Goal: Navigation & Orientation: Find specific page/section

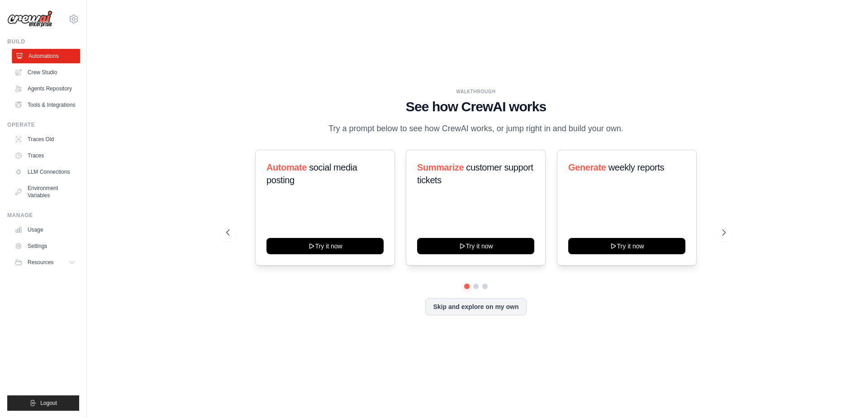
click at [68, 58] on link "Automations" at bounding box center [46, 56] width 68 height 14
click at [49, 105] on ul "Automations Crew Studio Agents Repository Tools & Integrations" at bounding box center [45, 80] width 68 height 63
click at [53, 105] on link "Tools & Integrations" at bounding box center [46, 105] width 68 height 14
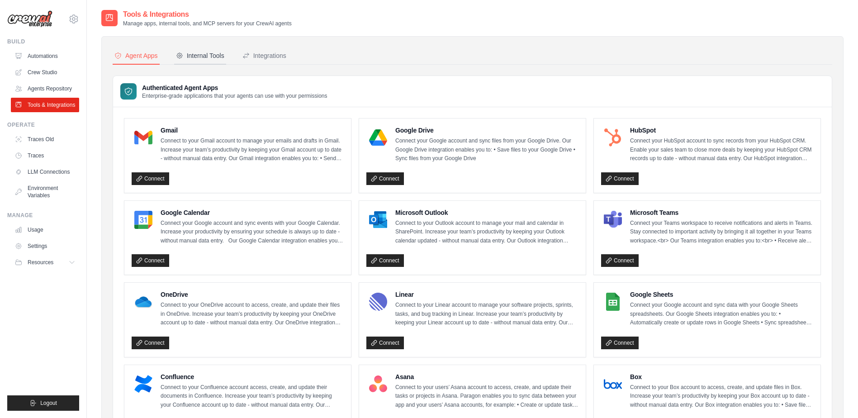
click at [209, 58] on div "Internal Tools" at bounding box center [200, 55] width 48 height 9
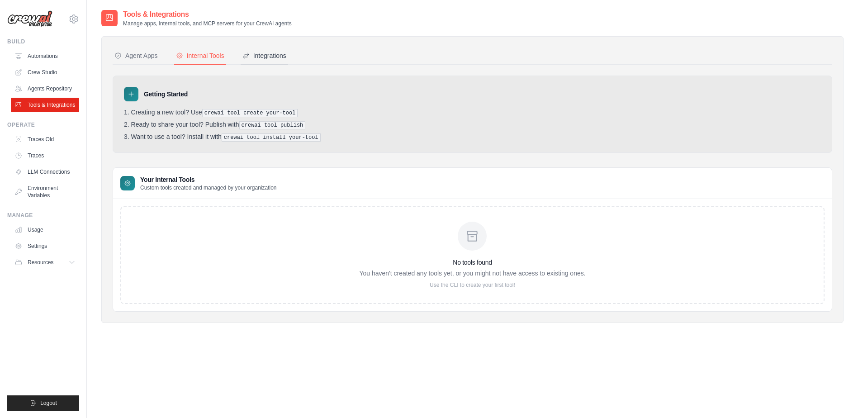
click at [260, 55] on div "Integrations" at bounding box center [264, 55] width 44 height 9
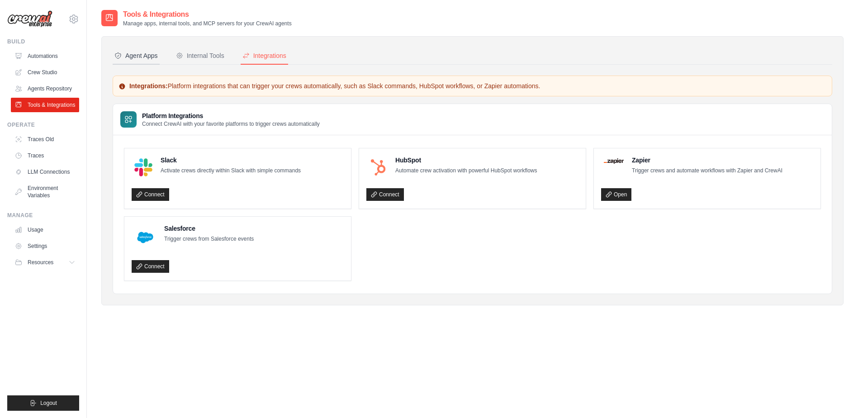
click at [134, 61] on button "Agent Apps" at bounding box center [136, 55] width 47 height 17
